Goal: Check status: Check status

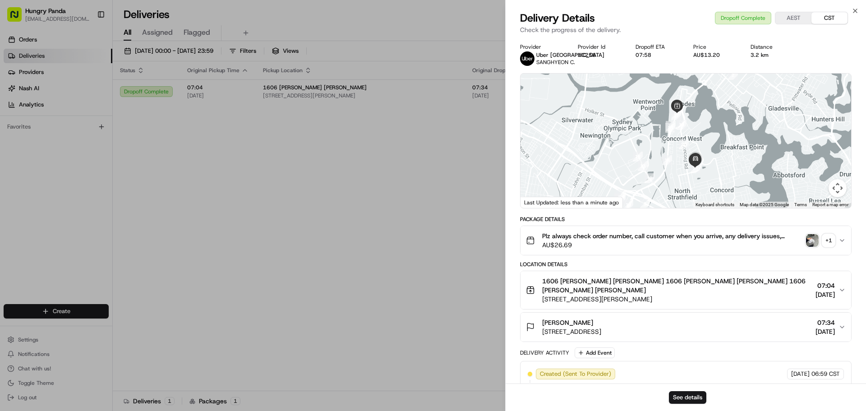
drag, startPoint x: 0, startPoint y: 0, endPoint x: 439, endPoint y: 121, distance: 455.2
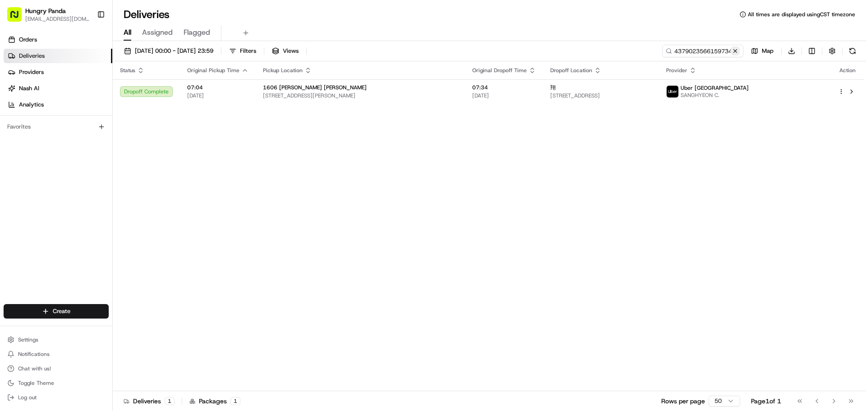
click at [736, 50] on button at bounding box center [734, 50] width 9 height 9
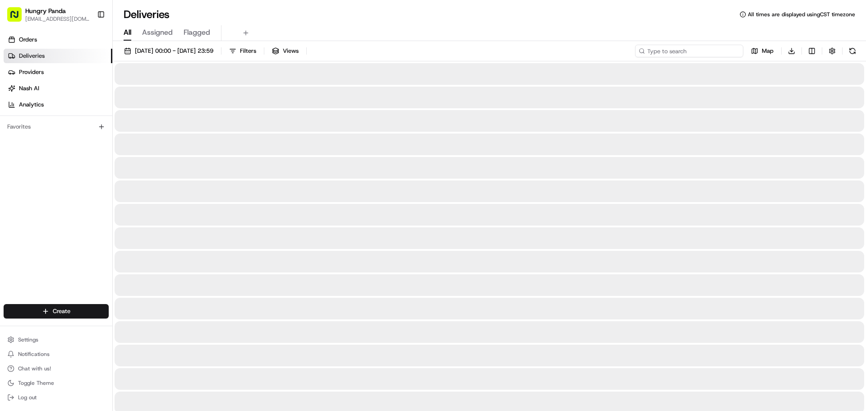
click at [712, 50] on input at bounding box center [689, 51] width 108 height 13
paste input "807002699615270567944"
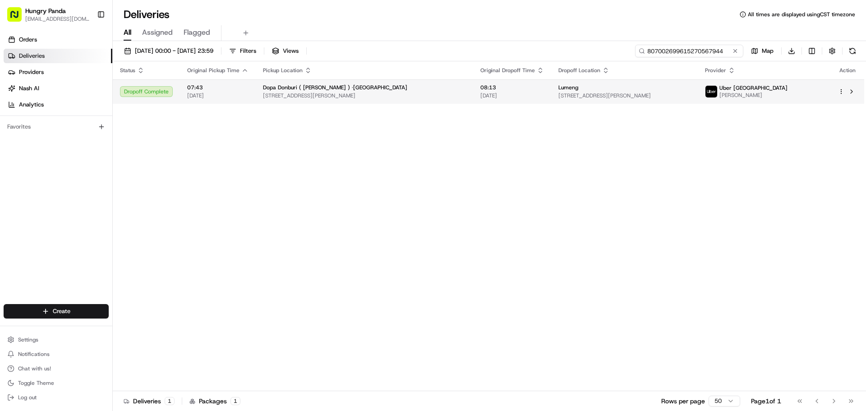
type input "807002699615270567944"
click at [473, 101] on td "08:13 25/08/2025" at bounding box center [512, 91] width 78 height 24
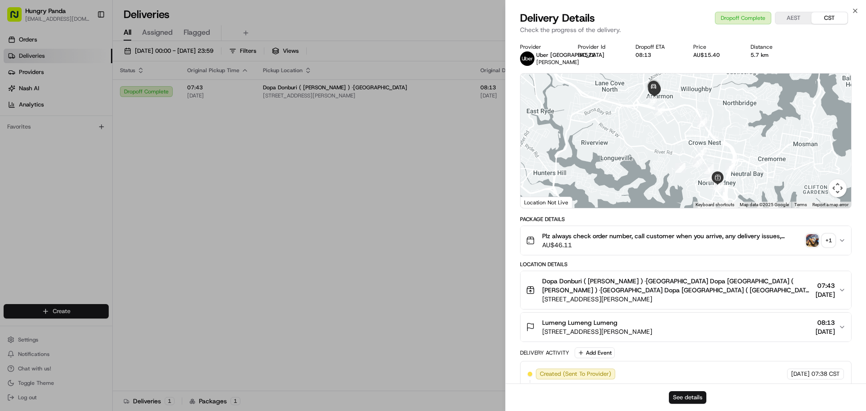
click at [679, 398] on button "See details" at bounding box center [687, 397] width 37 height 13
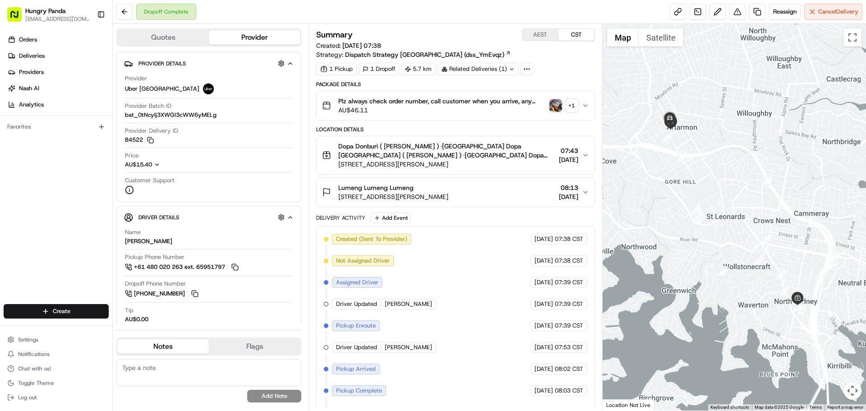
click at [556, 106] on img "button" at bounding box center [555, 105] width 13 height 13
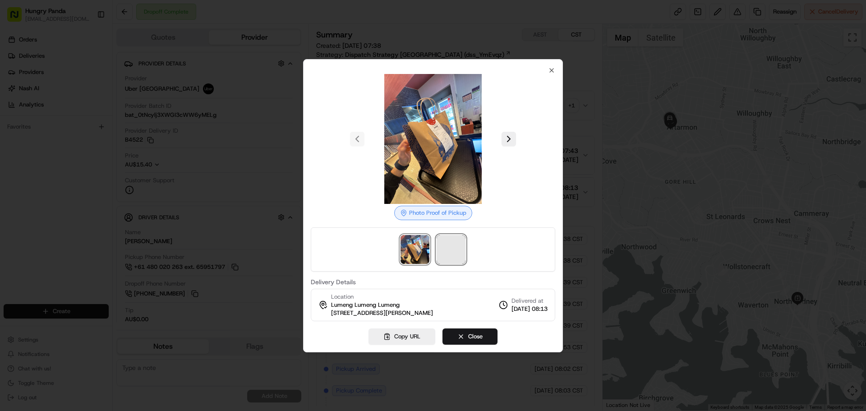
click at [449, 247] on span at bounding box center [450, 249] width 29 height 29
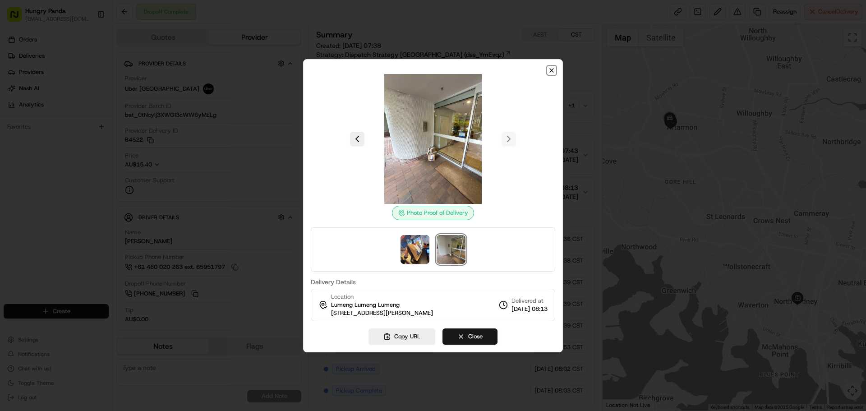
click at [550, 71] on icon "button" at bounding box center [552, 71] width 4 height 4
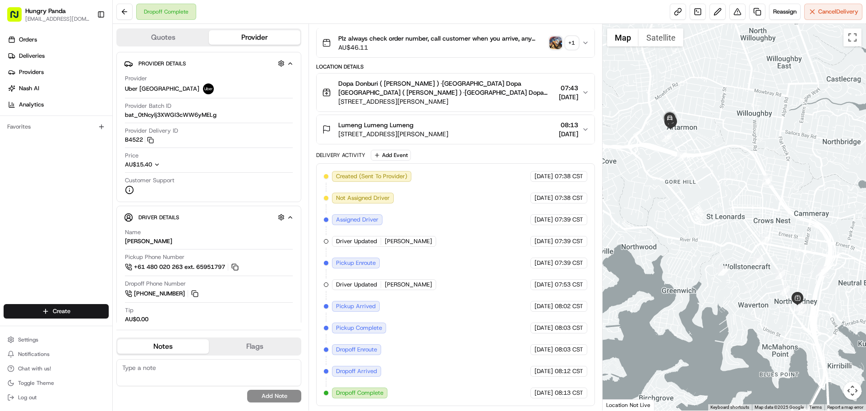
scroll to position [18, 0]
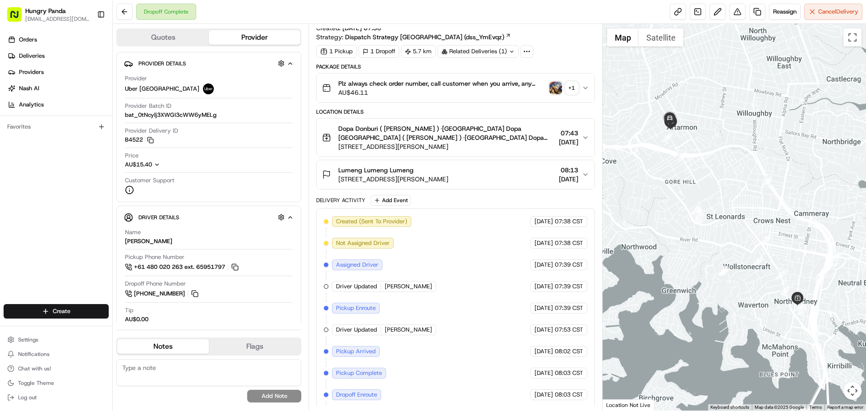
click at [586, 140] on icon "button" at bounding box center [585, 137] width 7 height 7
